Goal: Task Accomplishment & Management: Use online tool/utility

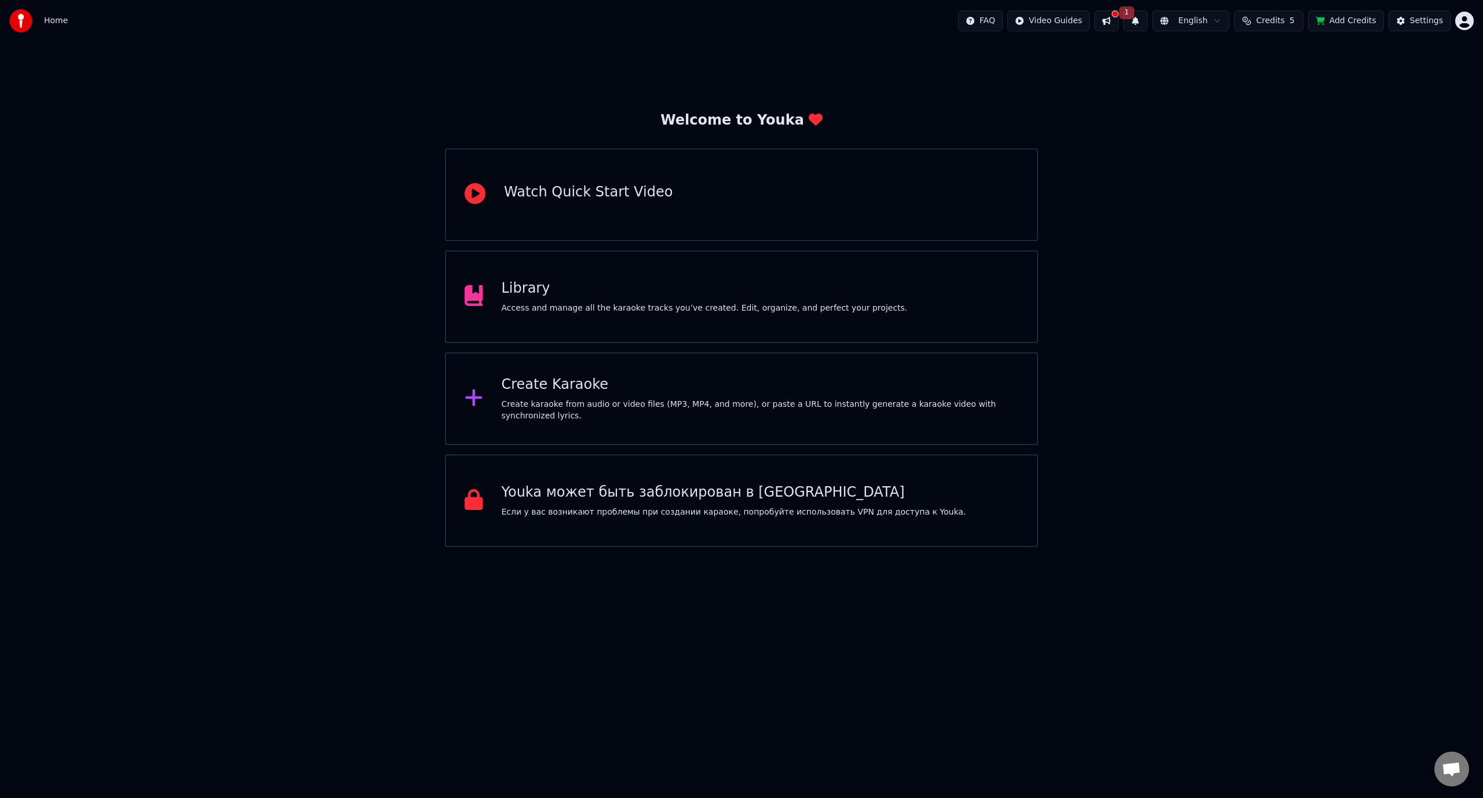
click at [590, 388] on div "Create Karaoke" at bounding box center [760, 384] width 517 height 19
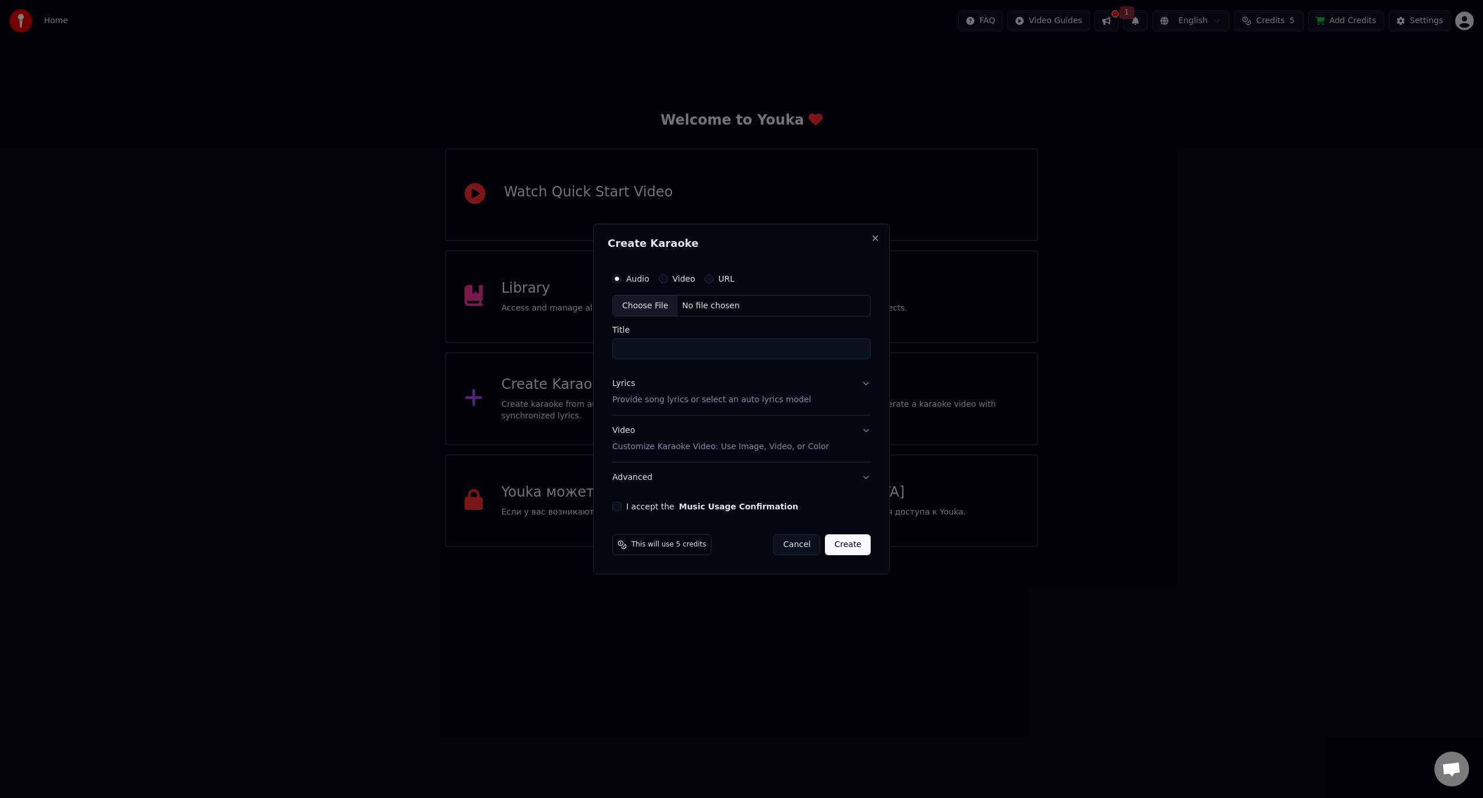
click at [657, 306] on div "Choose File" at bounding box center [645, 305] width 65 height 21
click at [670, 277] on div "Video" at bounding box center [677, 278] width 37 height 9
click at [666, 282] on div "Video" at bounding box center [677, 278] width 37 height 9
click at [664, 279] on button "Video" at bounding box center [663, 278] width 9 height 9
click at [640, 305] on div "Choose File" at bounding box center [645, 305] width 65 height 21
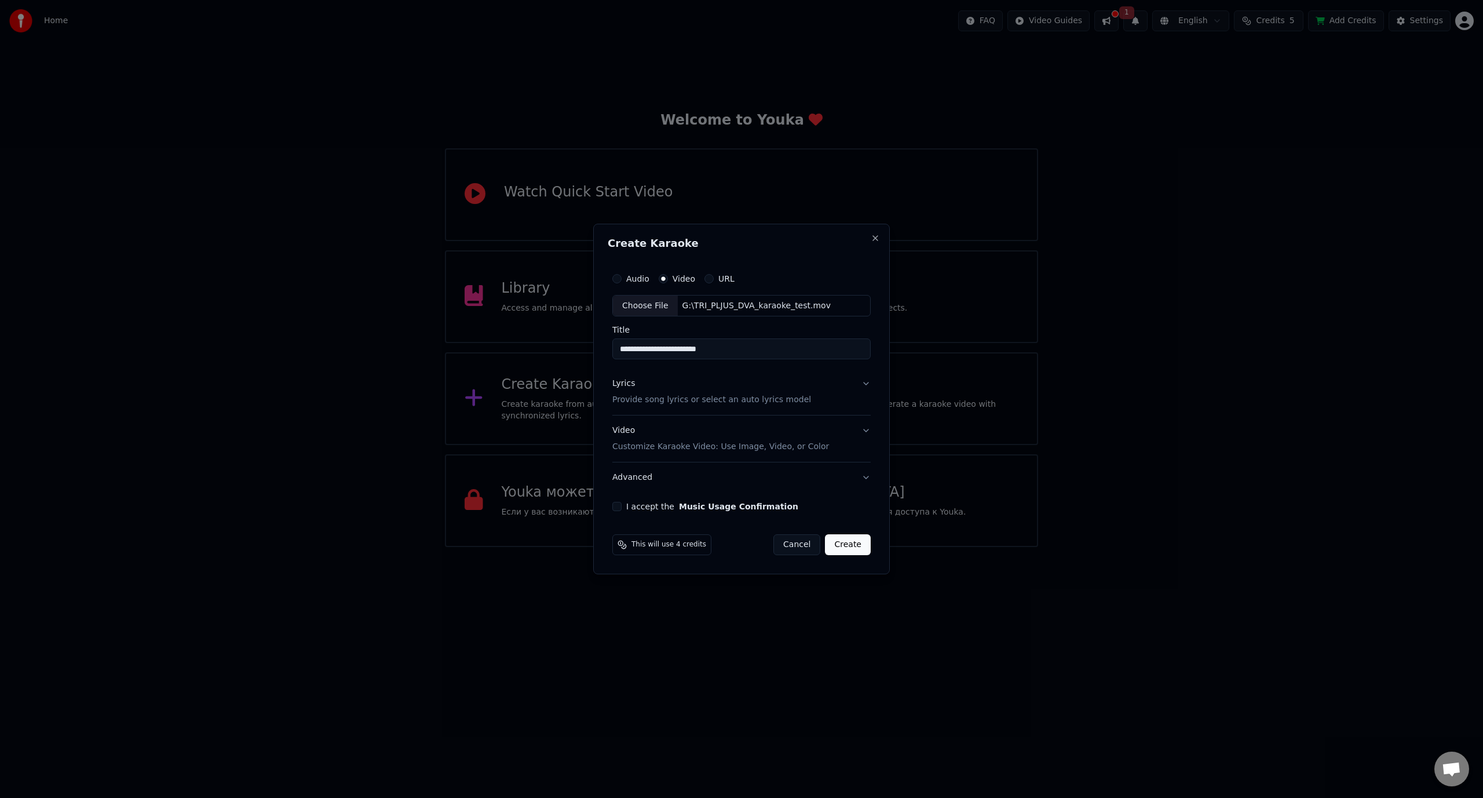
type input "**********"
click at [703, 402] on p "Provide song lyrics or select an auto lyrics model" at bounding box center [711, 401] width 199 height 12
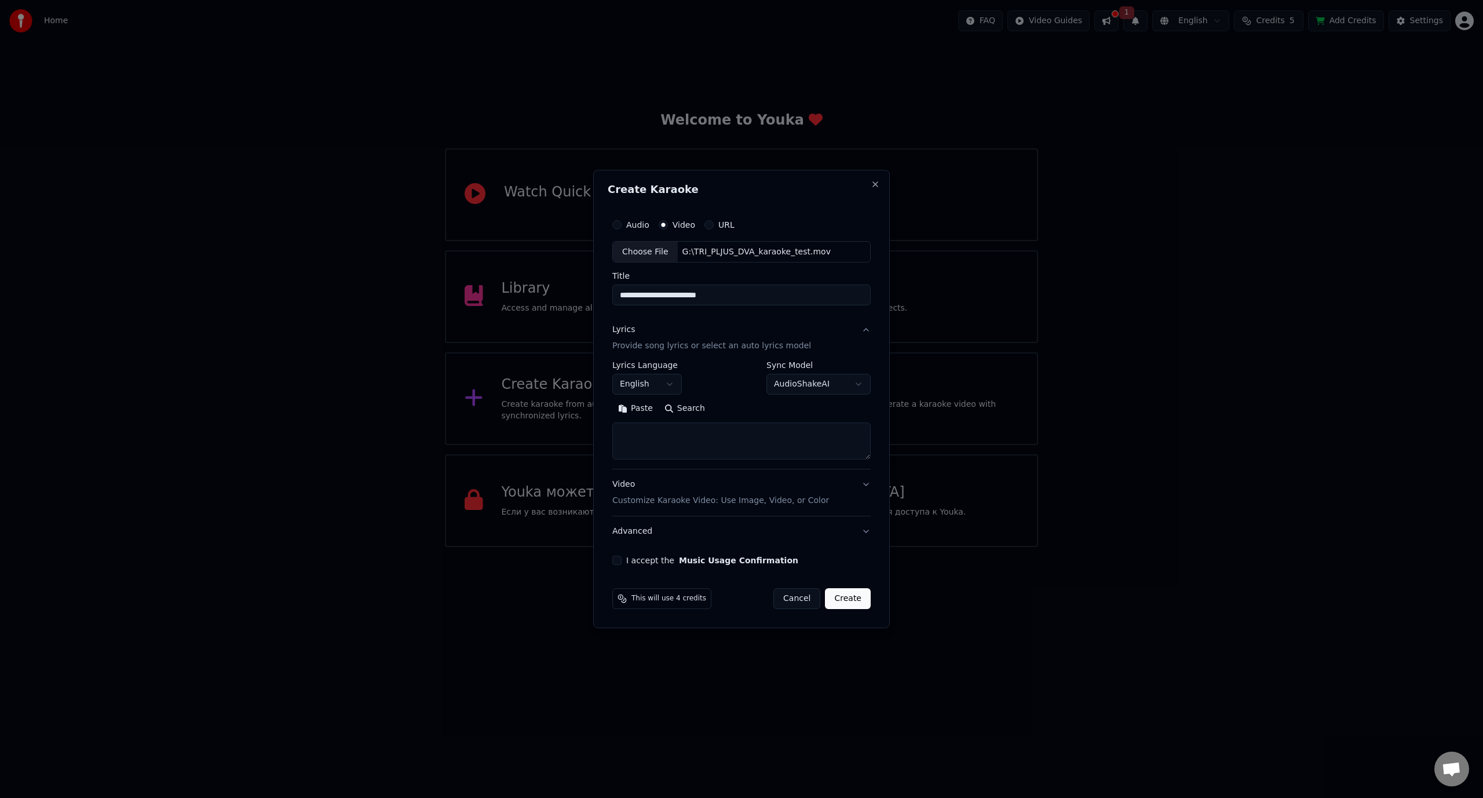
click at [676, 436] on textarea at bounding box center [741, 441] width 258 height 37
paste textarea "**********"
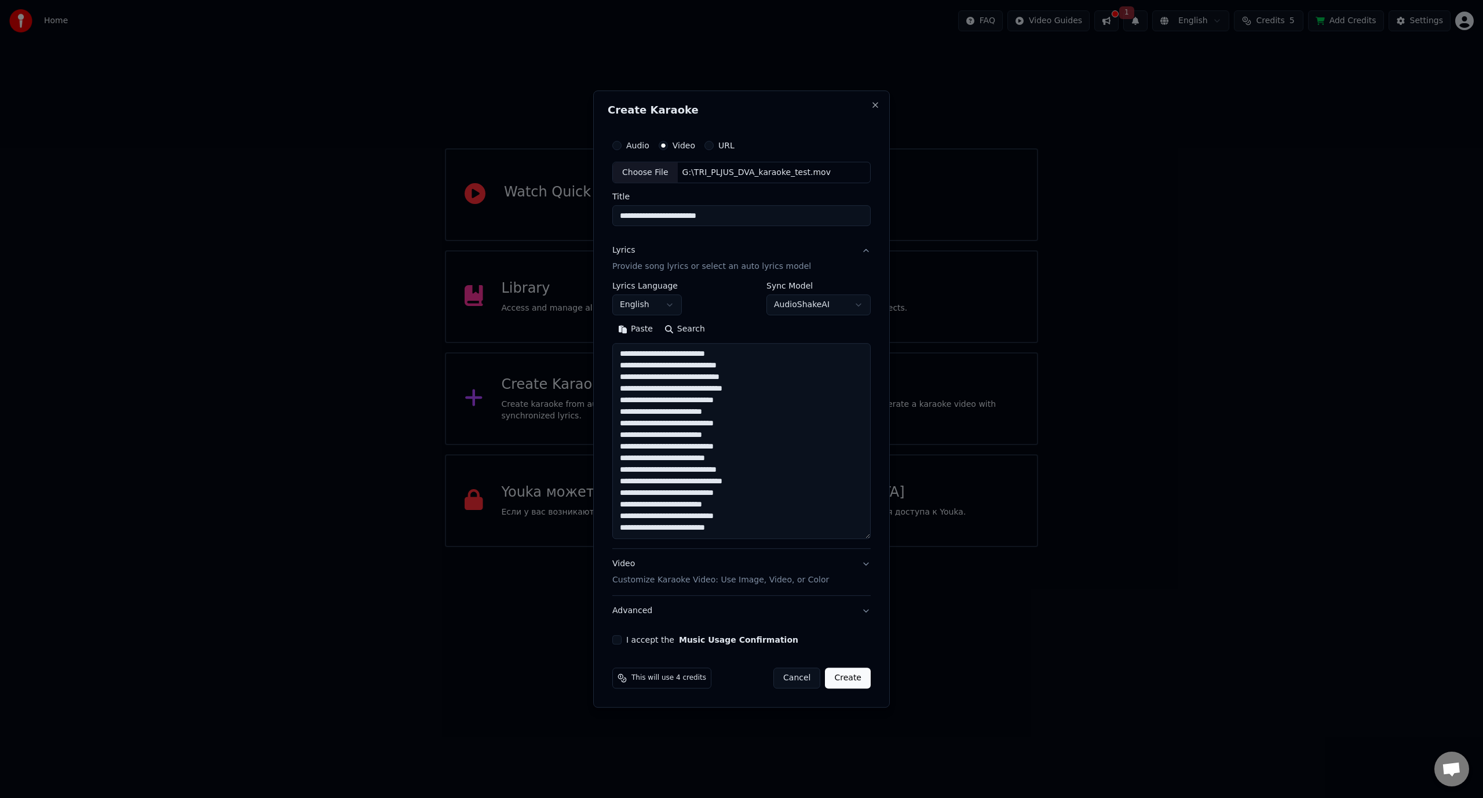
scroll to position [166, 0]
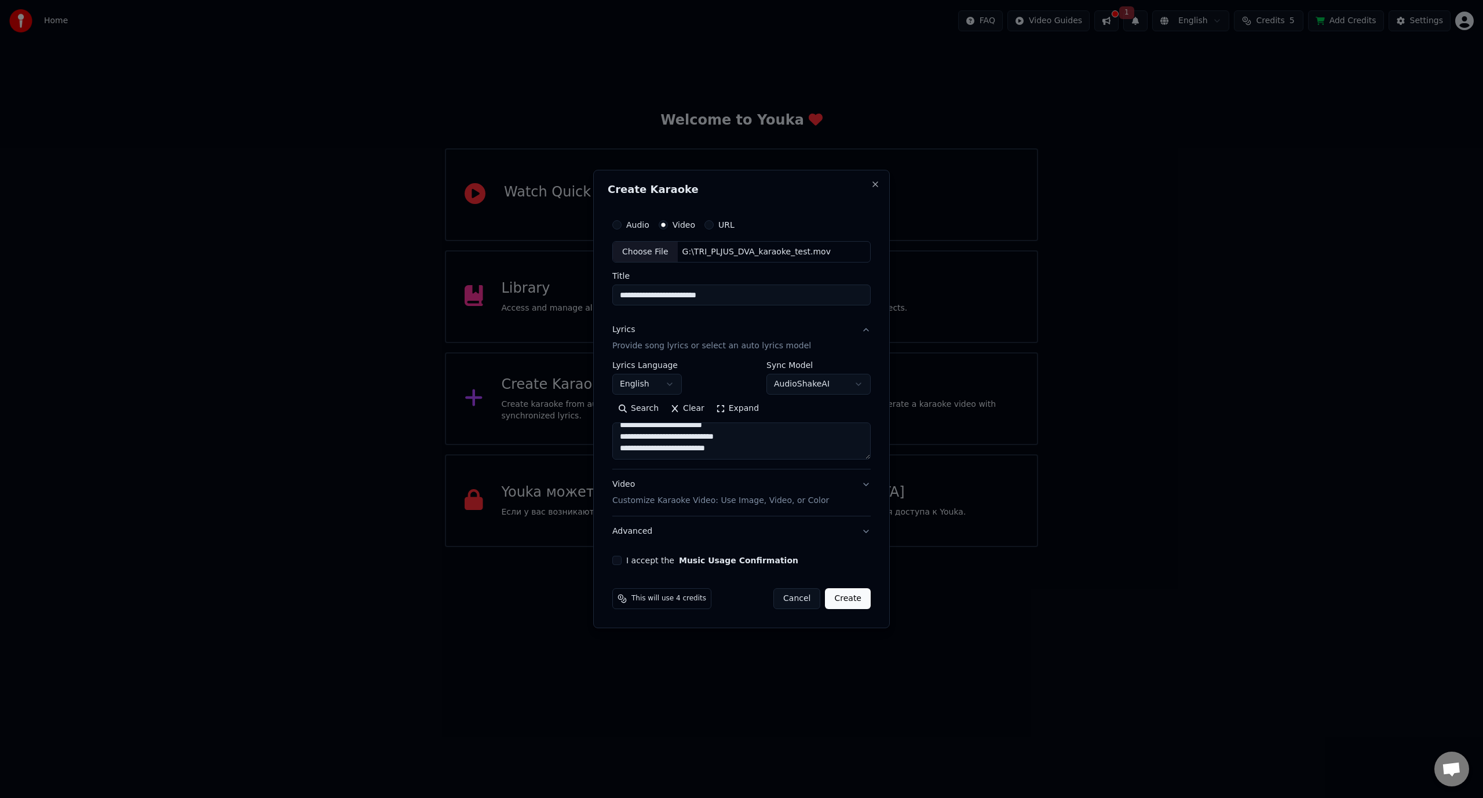
type textarea "**********"
click at [751, 497] on p "Customize Karaoke Video: Use Image, Video, or Color" at bounding box center [720, 501] width 217 height 12
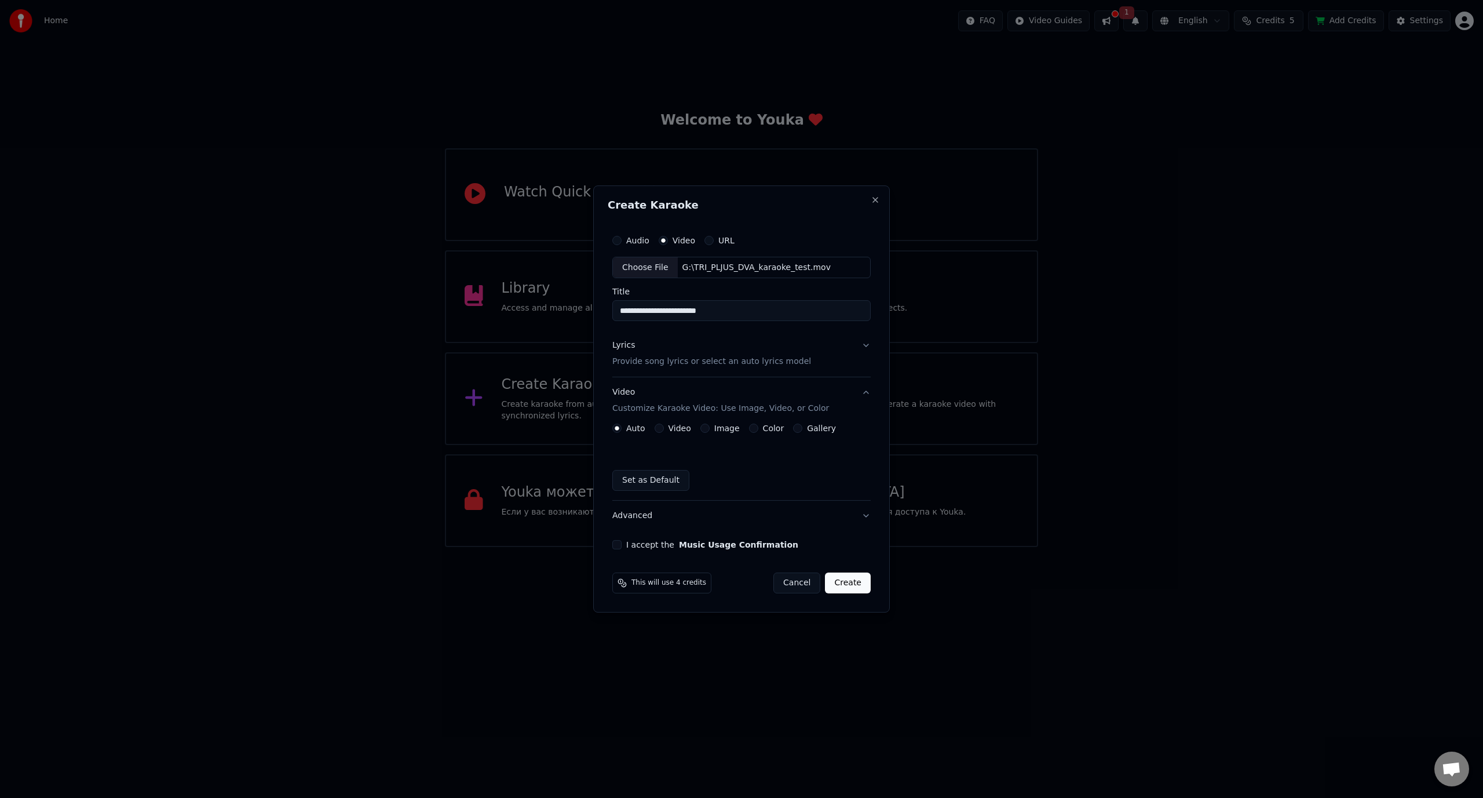
click at [751, 427] on button "Color" at bounding box center [753, 428] width 9 height 9
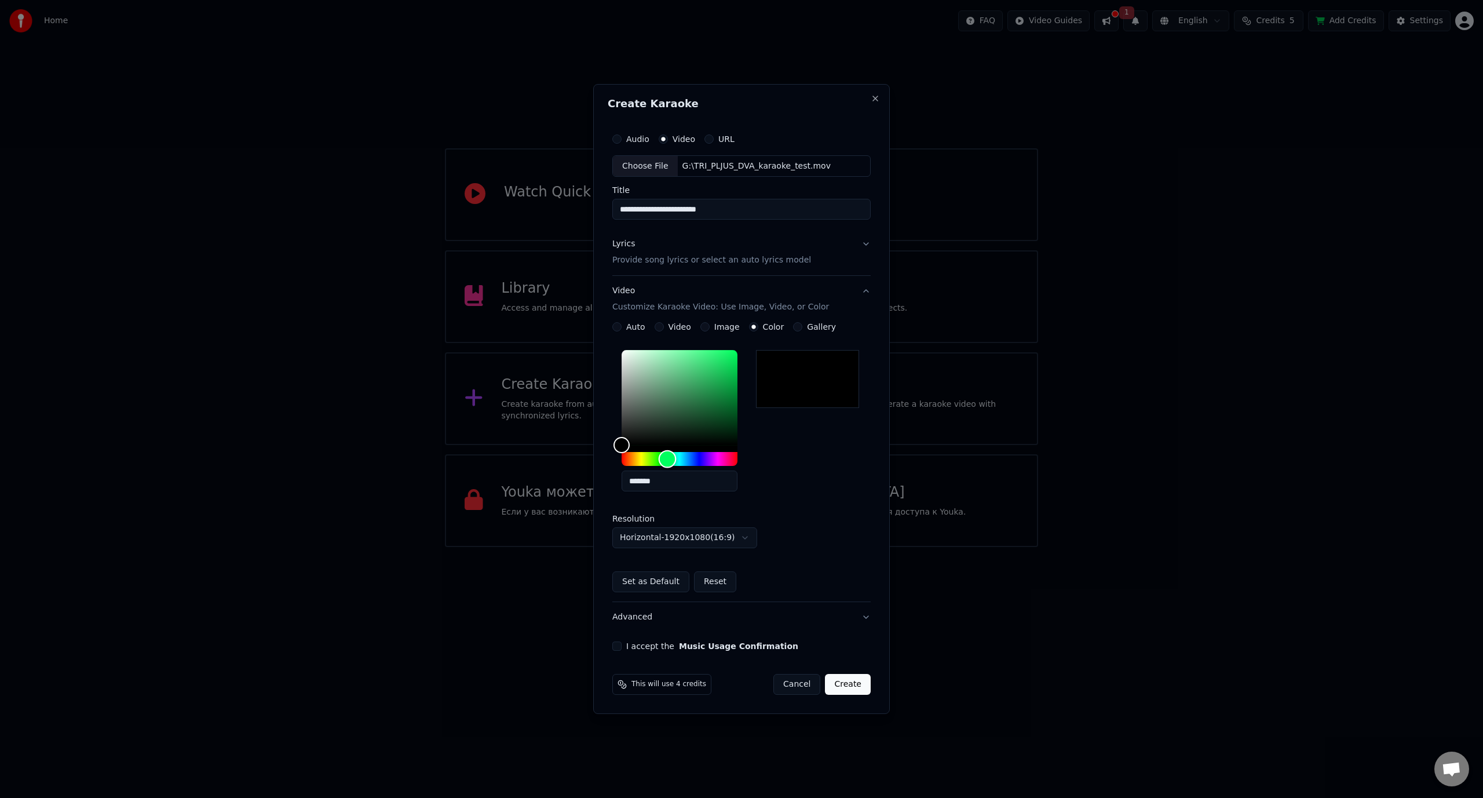
click at [667, 458] on div "Hue" at bounding box center [680, 459] width 116 height 14
click at [663, 459] on div "Hue" at bounding box center [664, 459] width 18 height 18
click at [659, 461] on div "Hue" at bounding box center [660, 459] width 18 height 18
type input "*******"
click at [733, 356] on div "Color" at bounding box center [680, 397] width 116 height 95
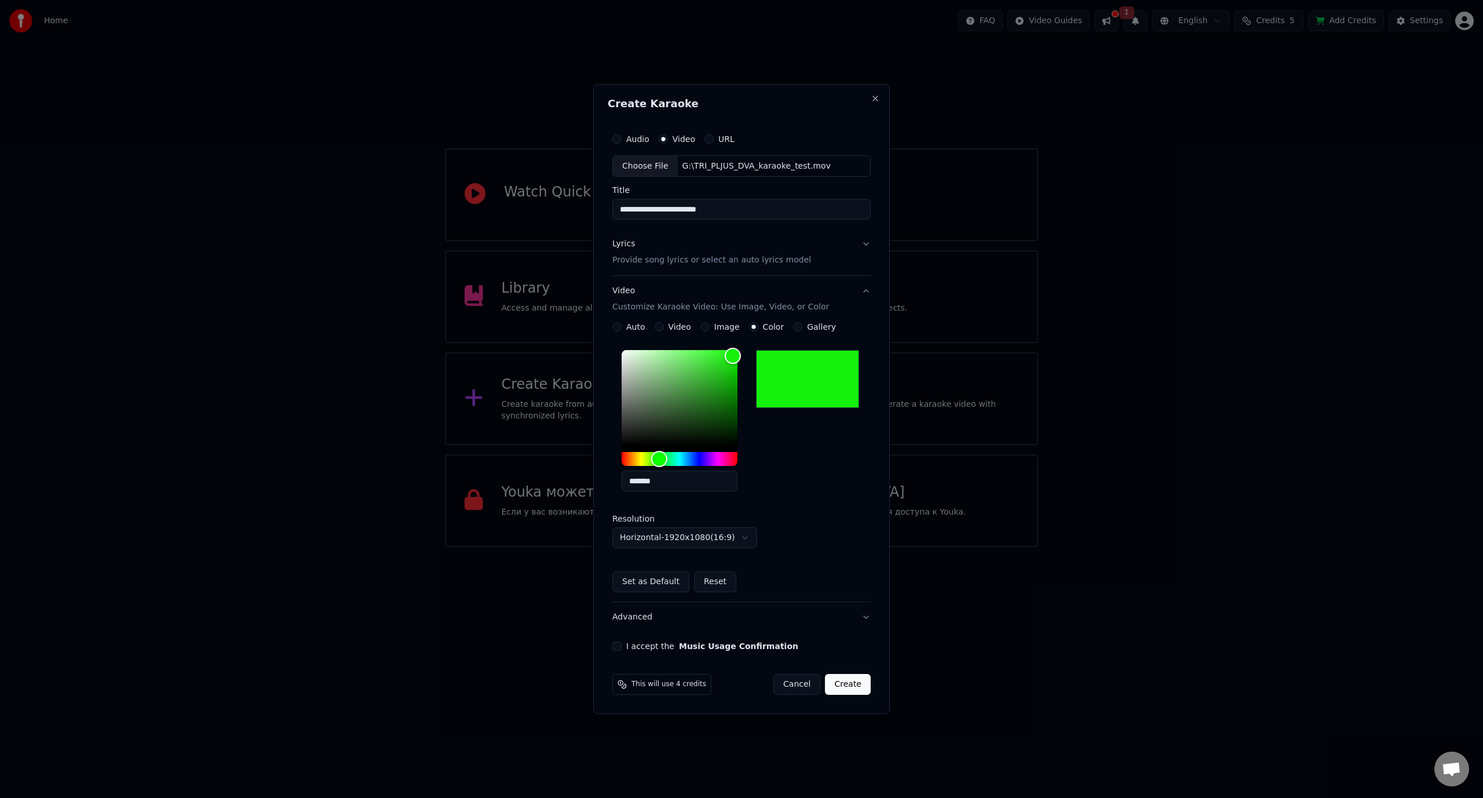
click at [812, 521] on div "**********" at bounding box center [741, 446] width 258 height 203
click at [620, 649] on button "I accept the Music Usage Confirmation" at bounding box center [616, 645] width 9 height 9
click at [857, 686] on button "Create" at bounding box center [848, 684] width 46 height 21
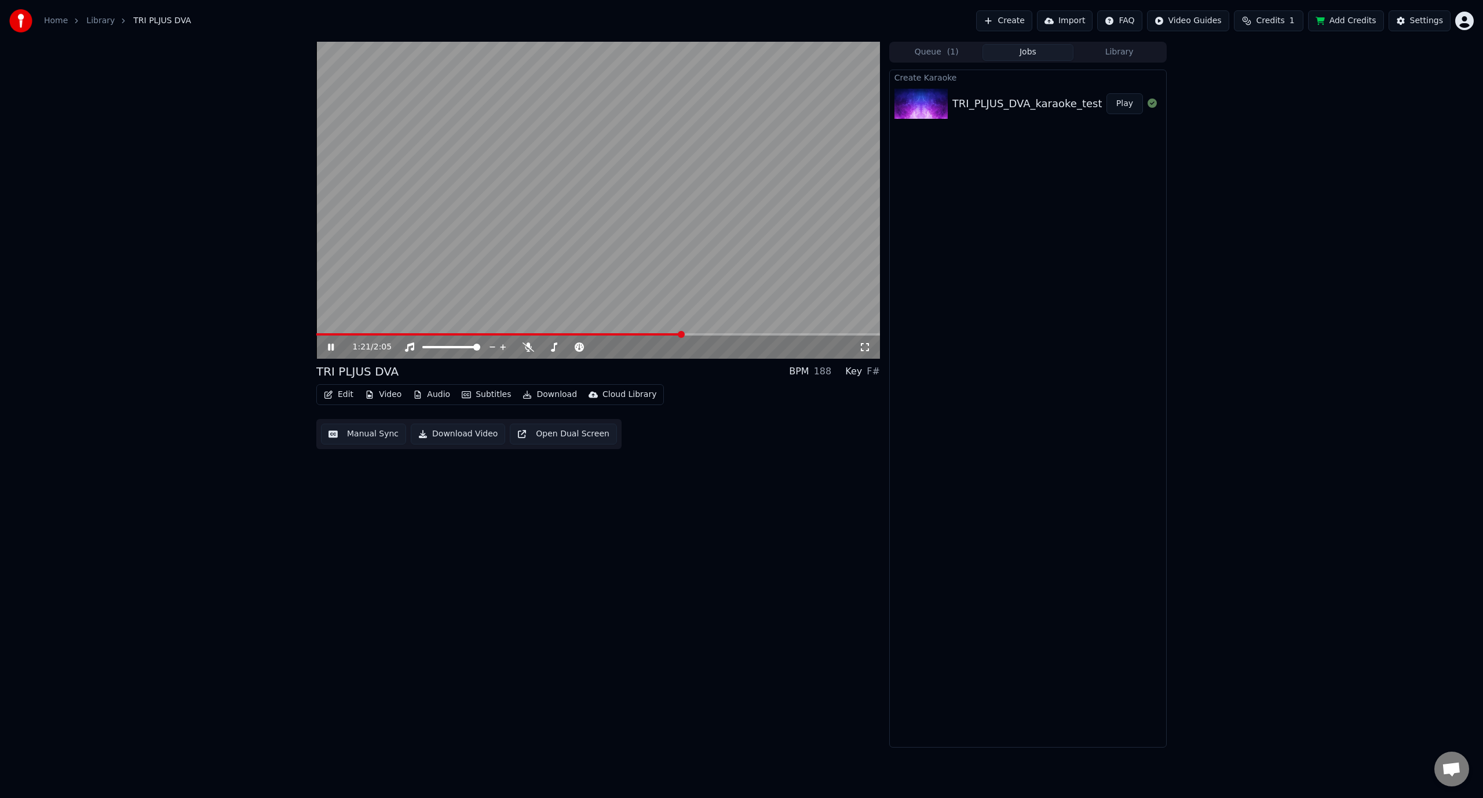
click at [331, 347] on icon at bounding box center [339, 346] width 27 height 9
click at [464, 435] on button "Download Video" at bounding box center [458, 434] width 94 height 21
drag, startPoint x: 1339, startPoint y: 293, endPoint x: 1308, endPoint y: 141, distance: 154.9
click at [1339, 290] on div "1:21 / 2:05 TRI PLJUS DVA BPM 188 Key F# Edit Video Audio Subtitles Download Cl…" at bounding box center [741, 395] width 1483 height 706
click at [1279, 19] on span "Credits" at bounding box center [1270, 21] width 28 height 12
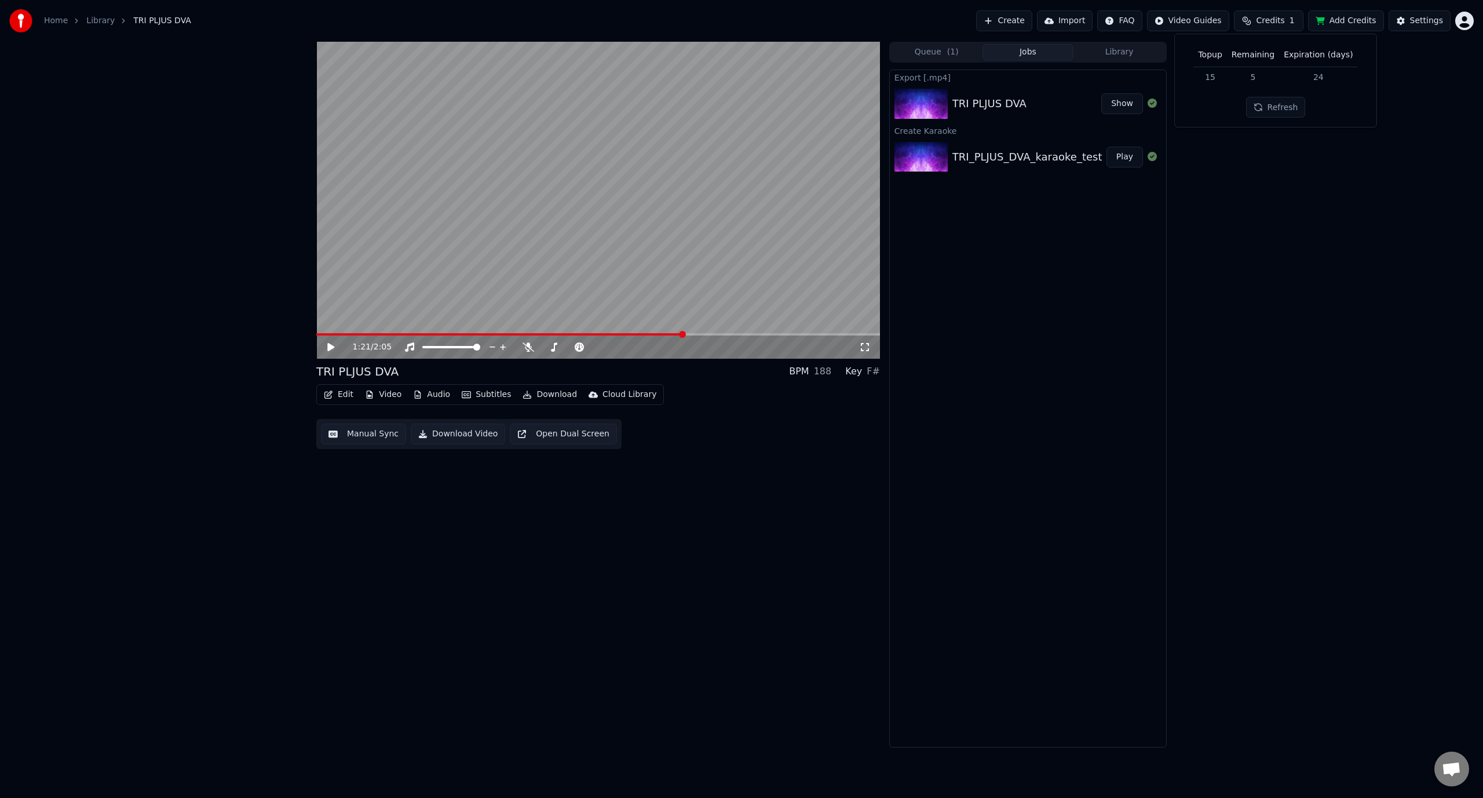
click at [1257, 110] on button "Refresh" at bounding box center [1276, 107] width 60 height 21
click at [1278, 104] on button "Refresh" at bounding box center [1276, 107] width 60 height 21
click at [1283, 223] on div "1:21 / 2:05 TRI PLJUS DVA BPM 188 Key F# Edit Video Audio Subtitles Download Cl…" at bounding box center [741, 395] width 1483 height 706
click at [1353, 18] on button "Add Credits" at bounding box center [1346, 20] width 76 height 21
click at [1265, 289] on div "1:21 / 2:05 TRI PLJUS DVA BPM 188 Key F# Edit Video Audio Subtitles Download Cl…" at bounding box center [741, 395] width 1483 height 706
